Goal: Information Seeking & Learning: Find specific fact

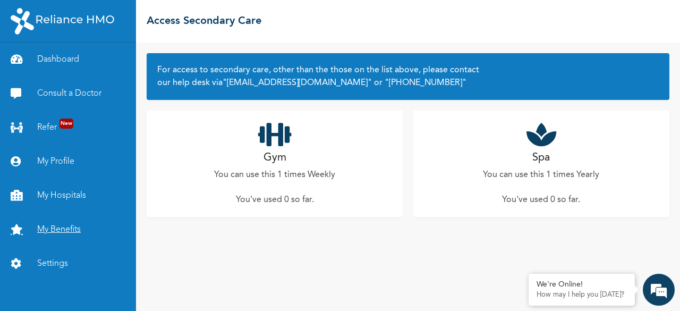
click at [80, 228] on link "My Benefits" at bounding box center [68, 229] width 136 height 34
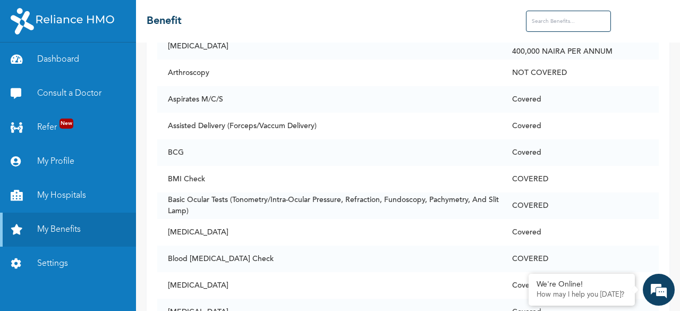
scroll to position [584, 0]
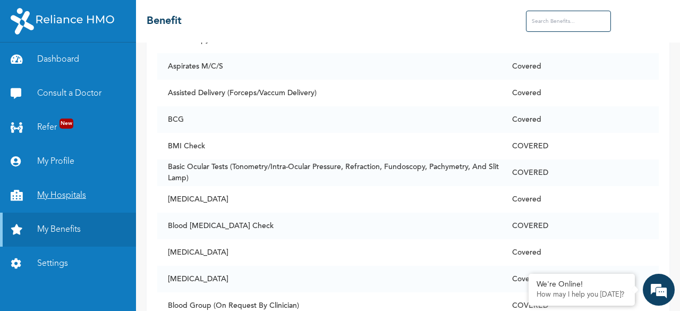
click at [68, 196] on link "My Hospitals" at bounding box center [68, 195] width 136 height 34
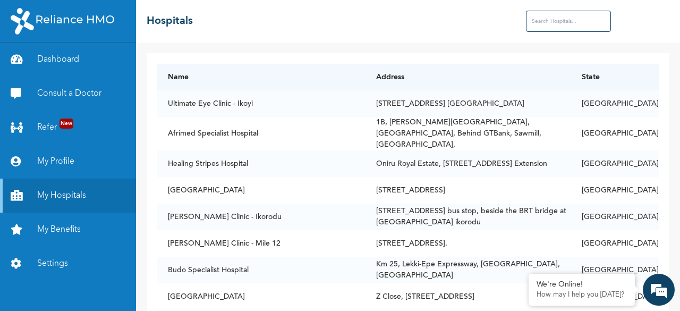
click at [536, 24] on input "text" at bounding box center [568, 21] width 85 height 21
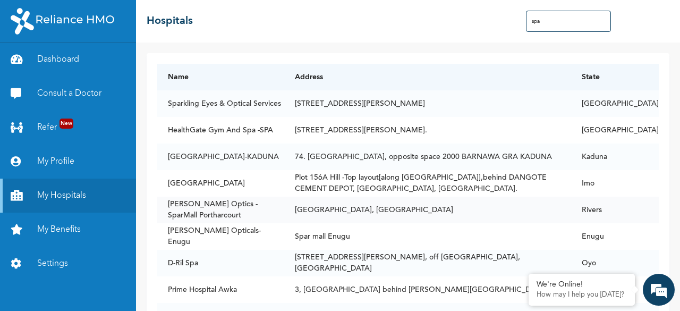
type input "spa"
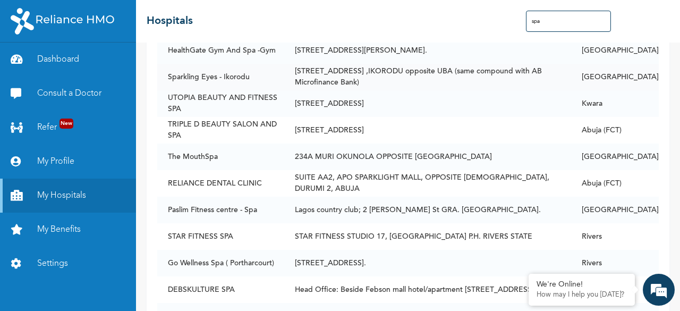
scroll to position [319, 0]
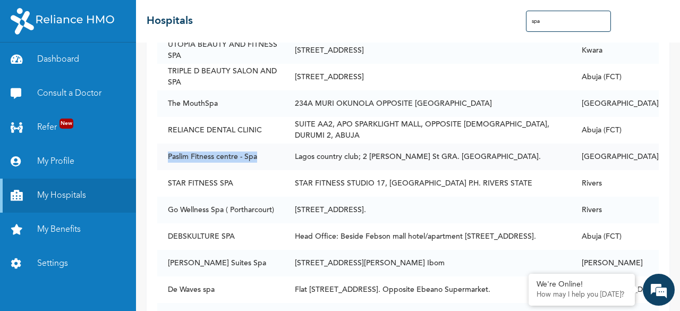
drag, startPoint x: 169, startPoint y: 154, endPoint x: 258, endPoint y: 154, distance: 89.2
click at [258, 154] on td "Paslim Fitness centre - Spa" at bounding box center [220, 156] width 127 height 27
copy td "Paslim Fitness centre - Spa"
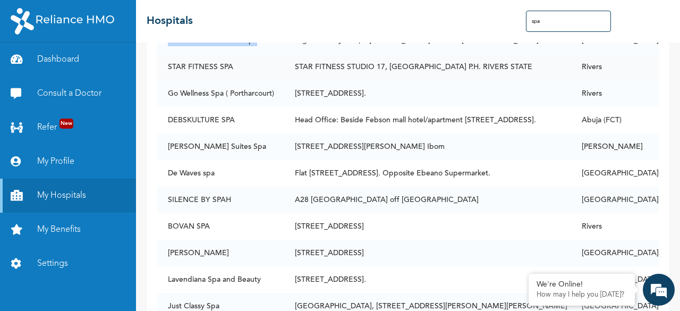
scroll to position [478, 0]
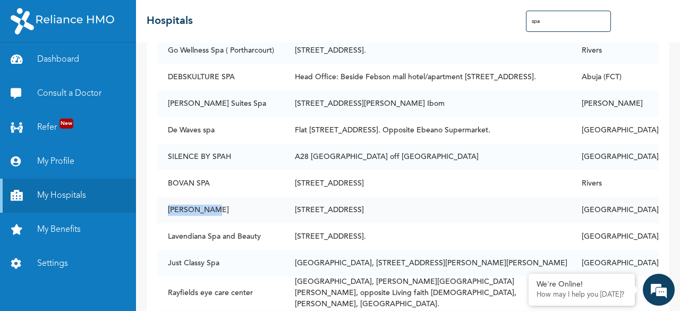
drag, startPoint x: 207, startPoint y: 210, endPoint x: 167, endPoint y: 210, distance: 40.4
click at [167, 210] on td "[PERSON_NAME]" at bounding box center [220, 209] width 127 height 27
copy td "[PERSON_NAME]"
